Goal: Transaction & Acquisition: Purchase product/service

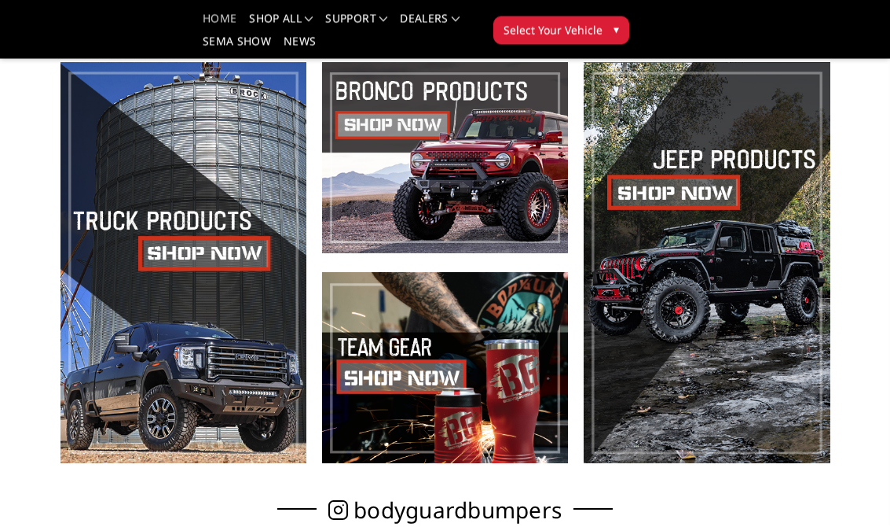
scroll to position [377, 0]
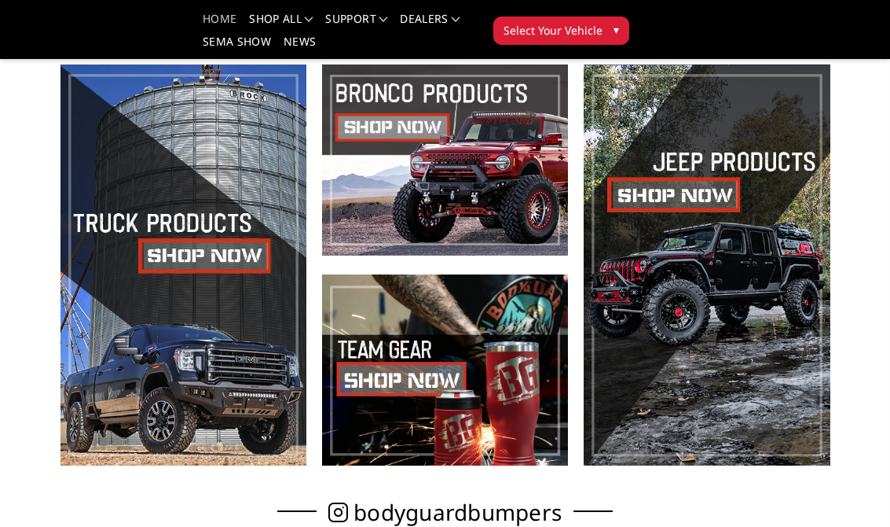
click at [776, 336] on span at bounding box center [707, 264] width 246 height 401
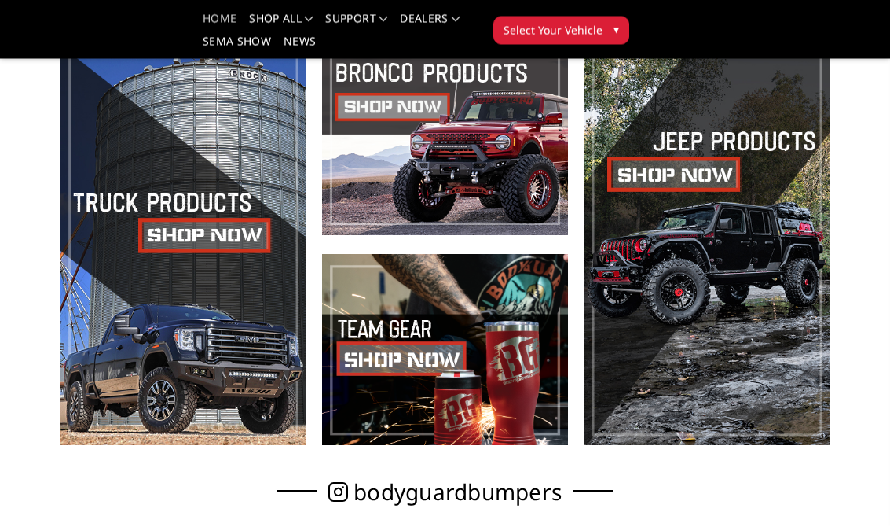
scroll to position [398, 0]
click at [230, 244] on span at bounding box center [184, 244] width 246 height 401
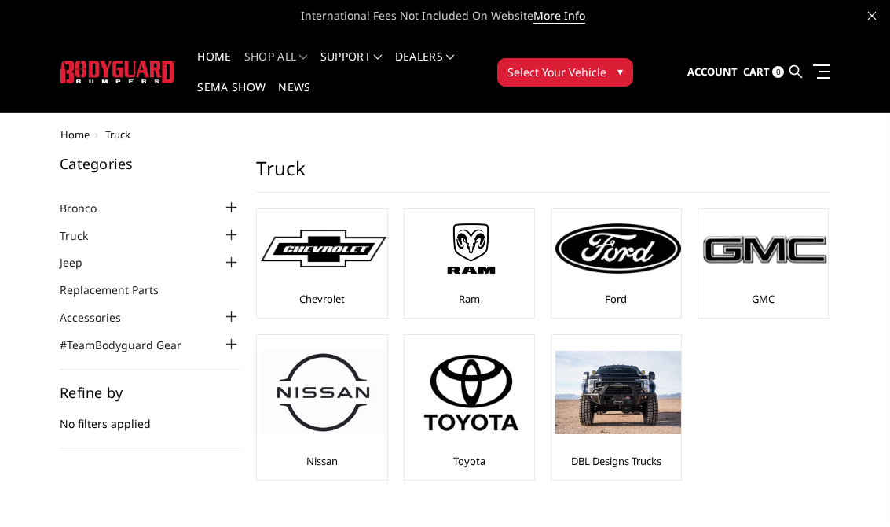
click at [636, 268] on img at bounding box center [619, 248] width 126 height 50
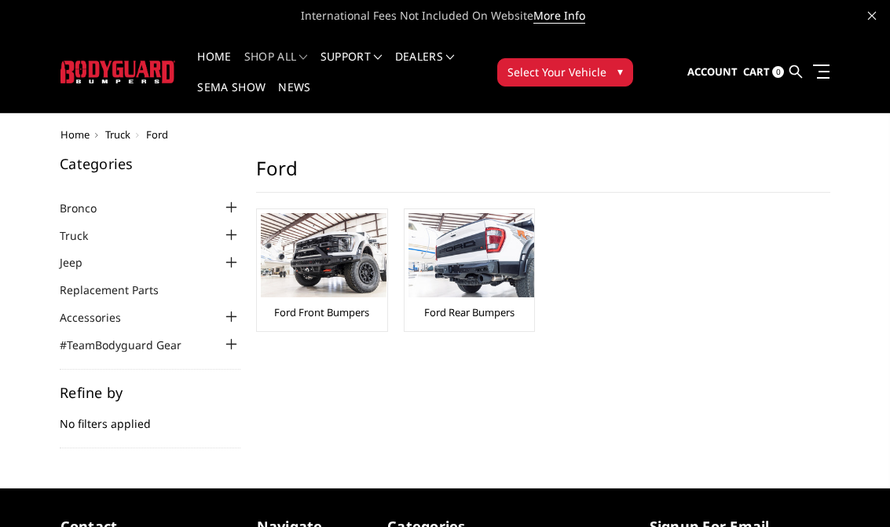
click at [339, 267] on img at bounding box center [324, 255] width 126 height 84
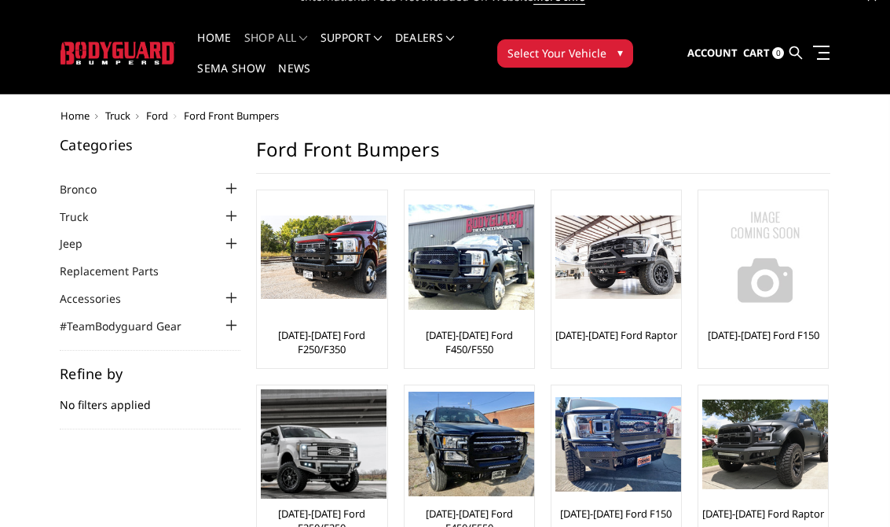
scroll to position [19, 0]
click at [339, 311] on div at bounding box center [324, 257] width 126 height 126
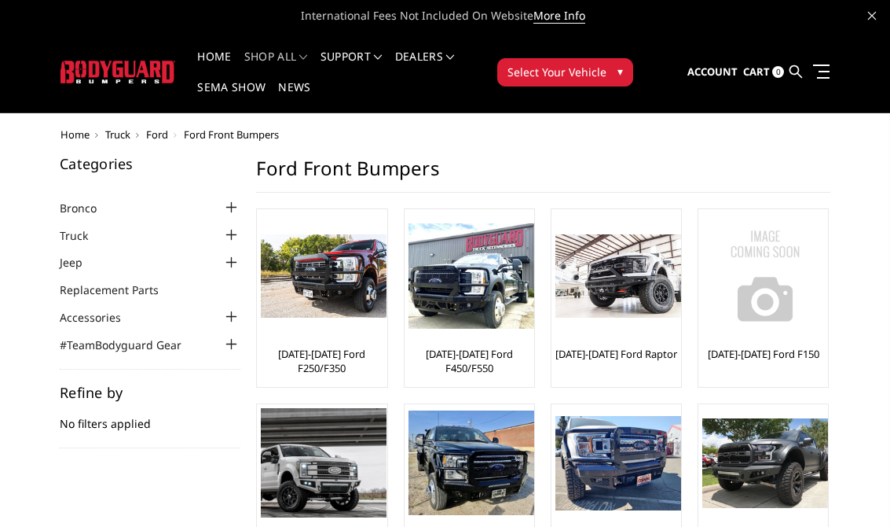
scroll to position [43, 0]
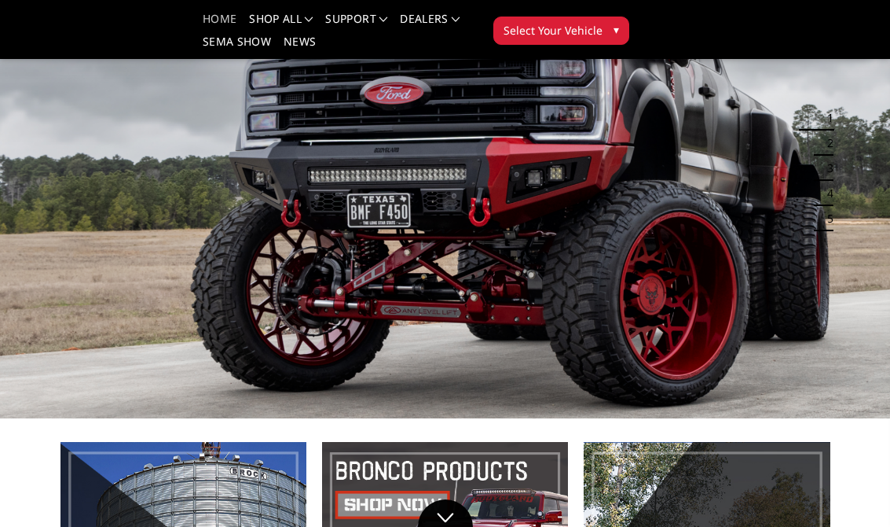
scroll to position [398, 0]
